Goal: Navigation & Orientation: Find specific page/section

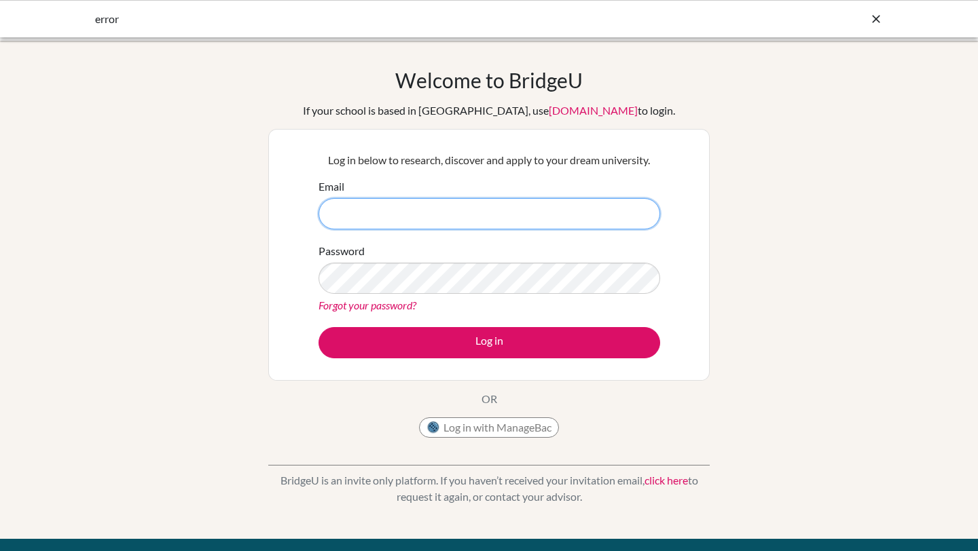
type input "seena.pramod@aobajapan.jp"
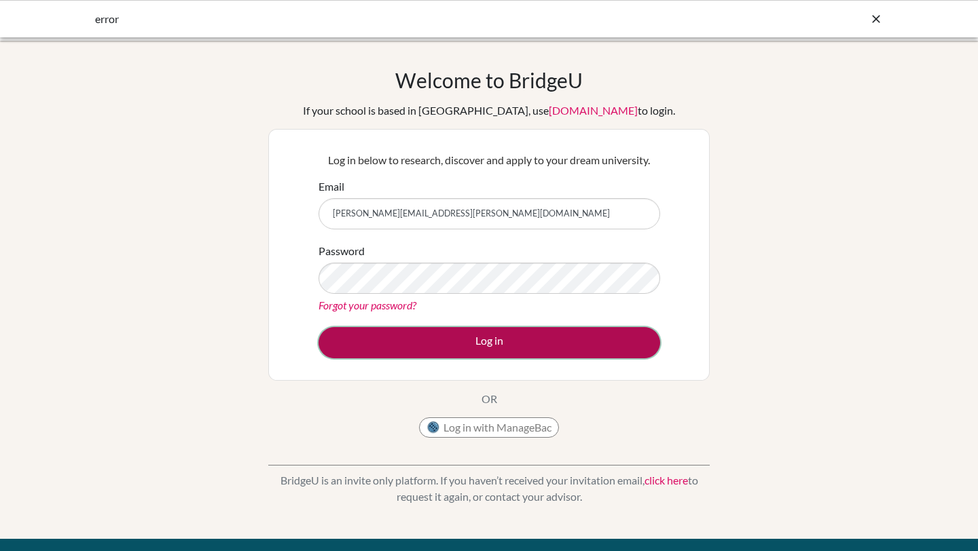
click at [490, 345] on button "Log in" at bounding box center [489, 342] width 342 height 31
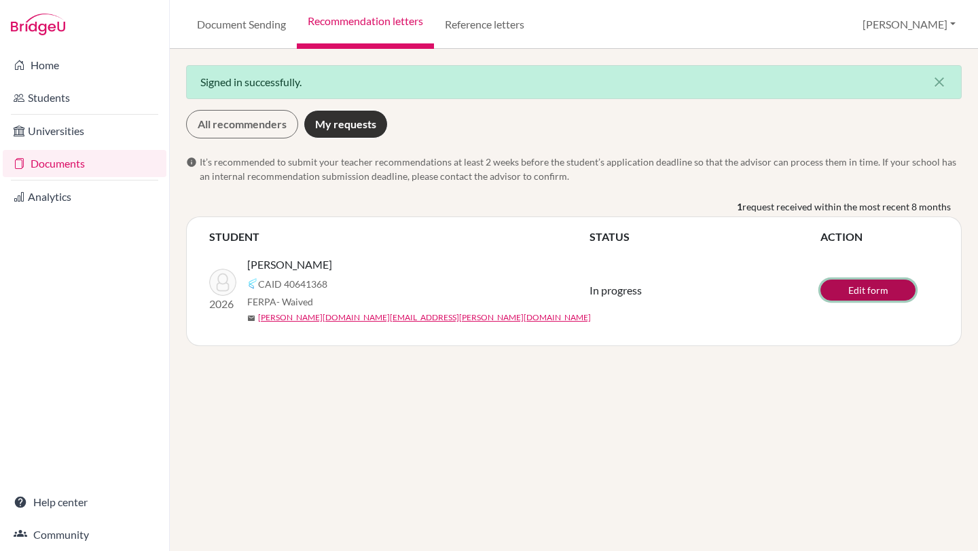
click at [871, 294] on link "Edit form" at bounding box center [867, 290] width 95 height 21
click at [505, 26] on link "Reference letters" at bounding box center [484, 24] width 101 height 49
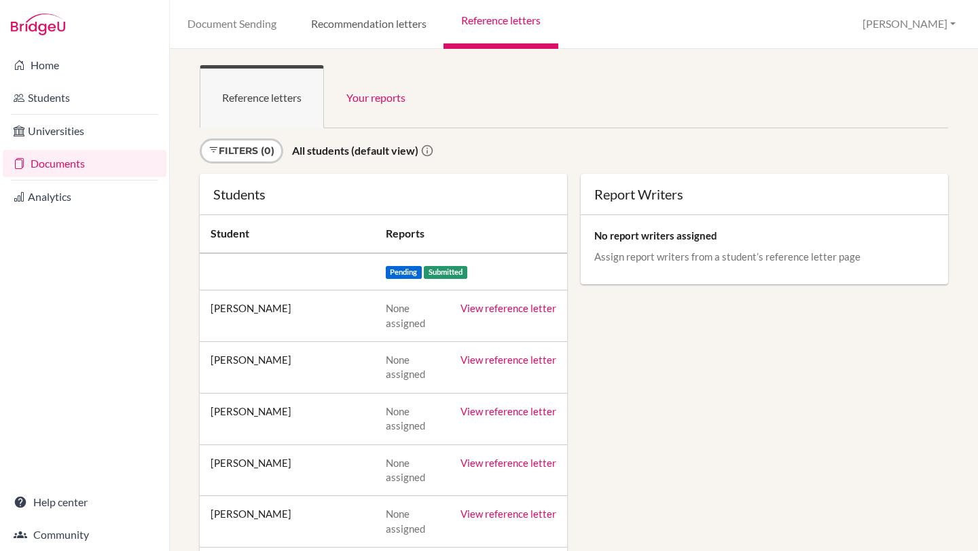
click at [390, 28] on link "Recommendation letters" at bounding box center [368, 24] width 150 height 49
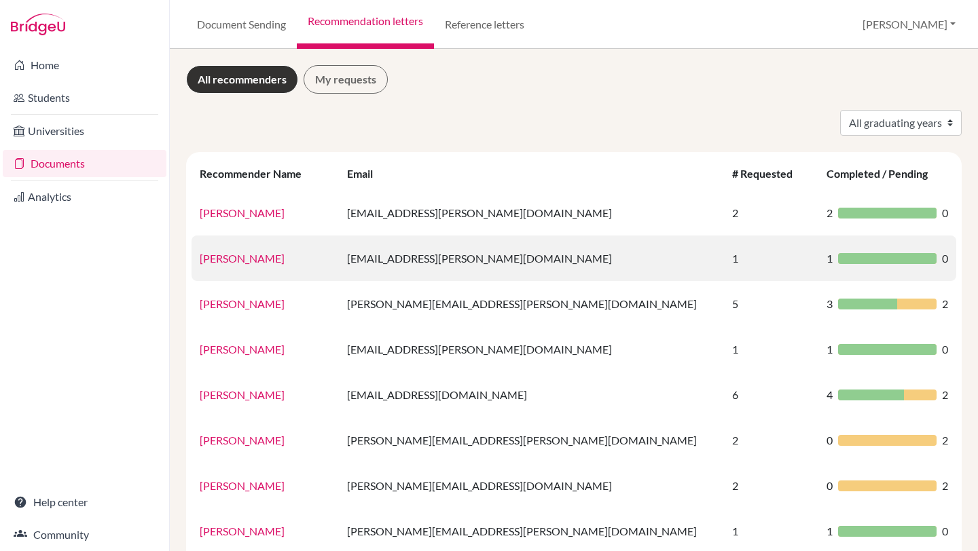
scroll to position [177, 0]
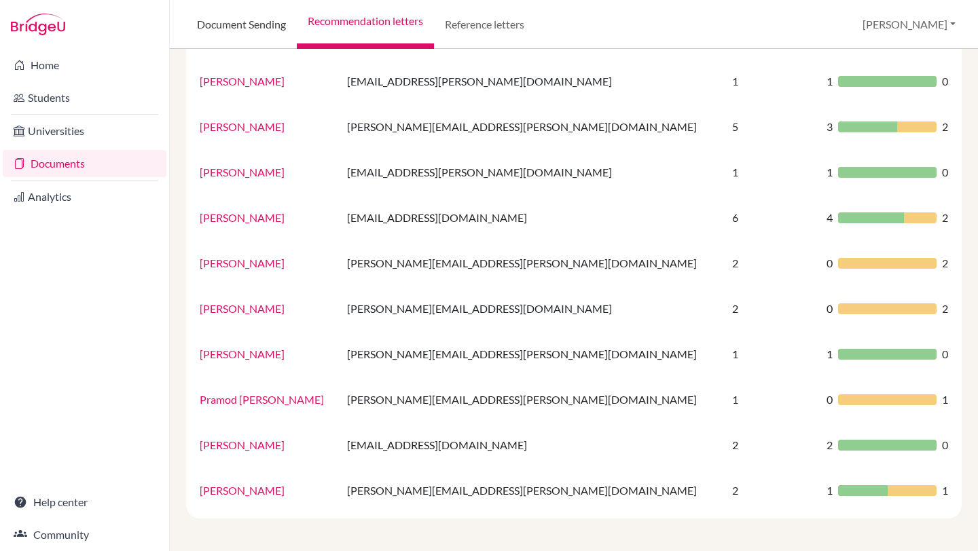
click at [267, 22] on link "Document Sending" at bounding box center [241, 24] width 111 height 49
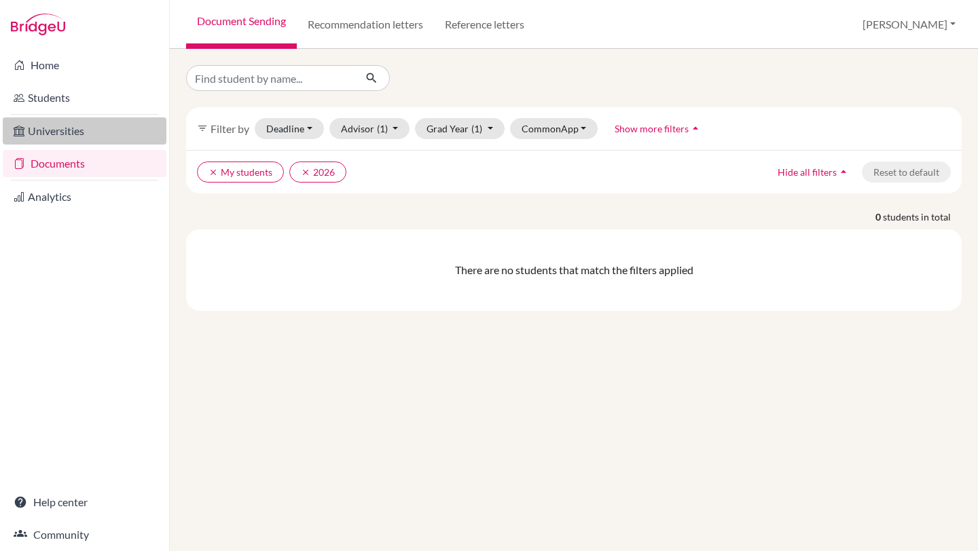
click at [62, 136] on link "Universities" at bounding box center [85, 130] width 164 height 27
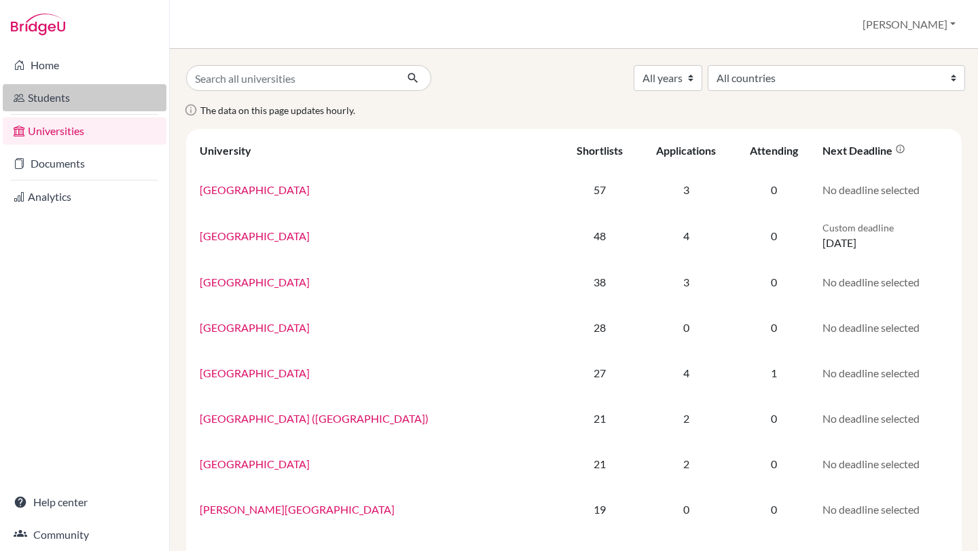
click at [68, 95] on link "Students" at bounding box center [85, 97] width 164 height 27
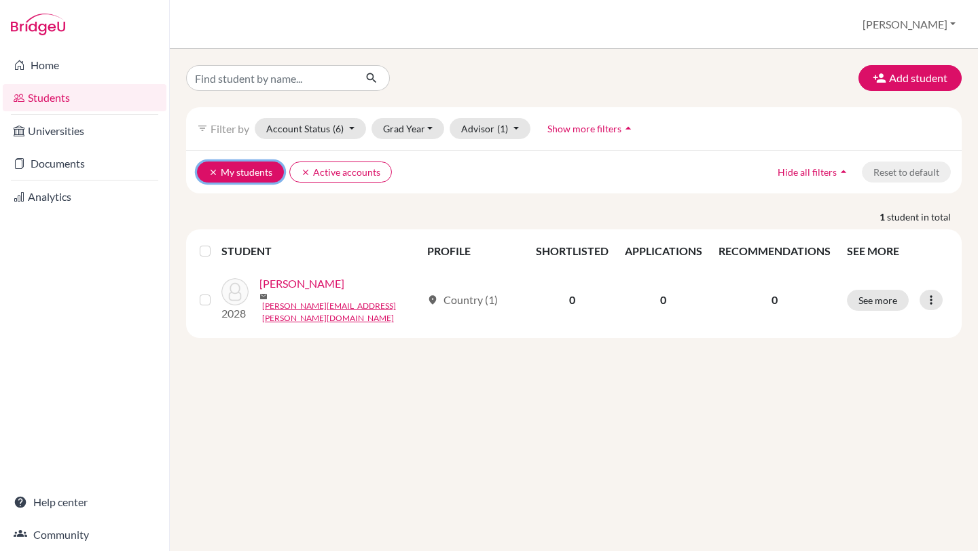
click at [266, 175] on button "clear My students" at bounding box center [240, 172] width 87 height 21
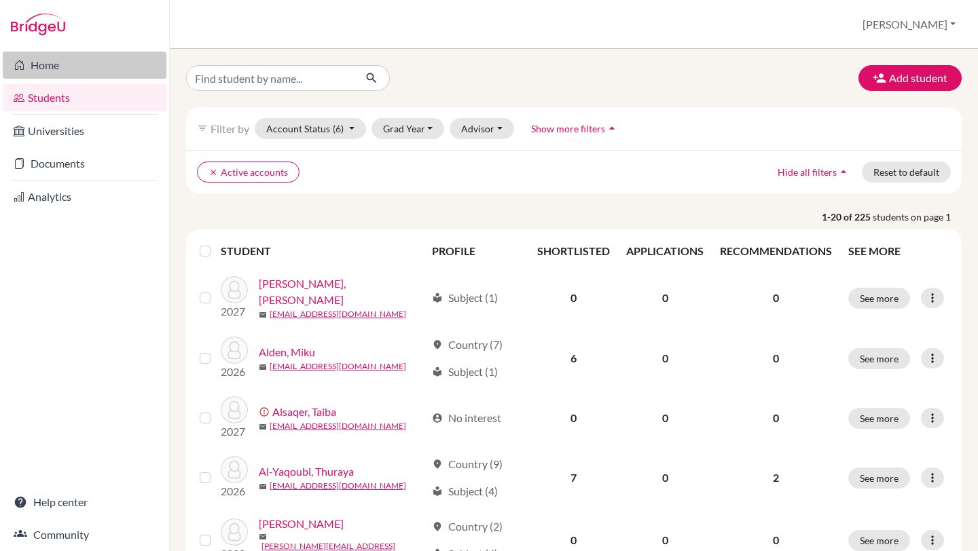
click at [59, 58] on link "Home" at bounding box center [85, 65] width 164 height 27
